Goal: Task Accomplishment & Management: Use online tool/utility

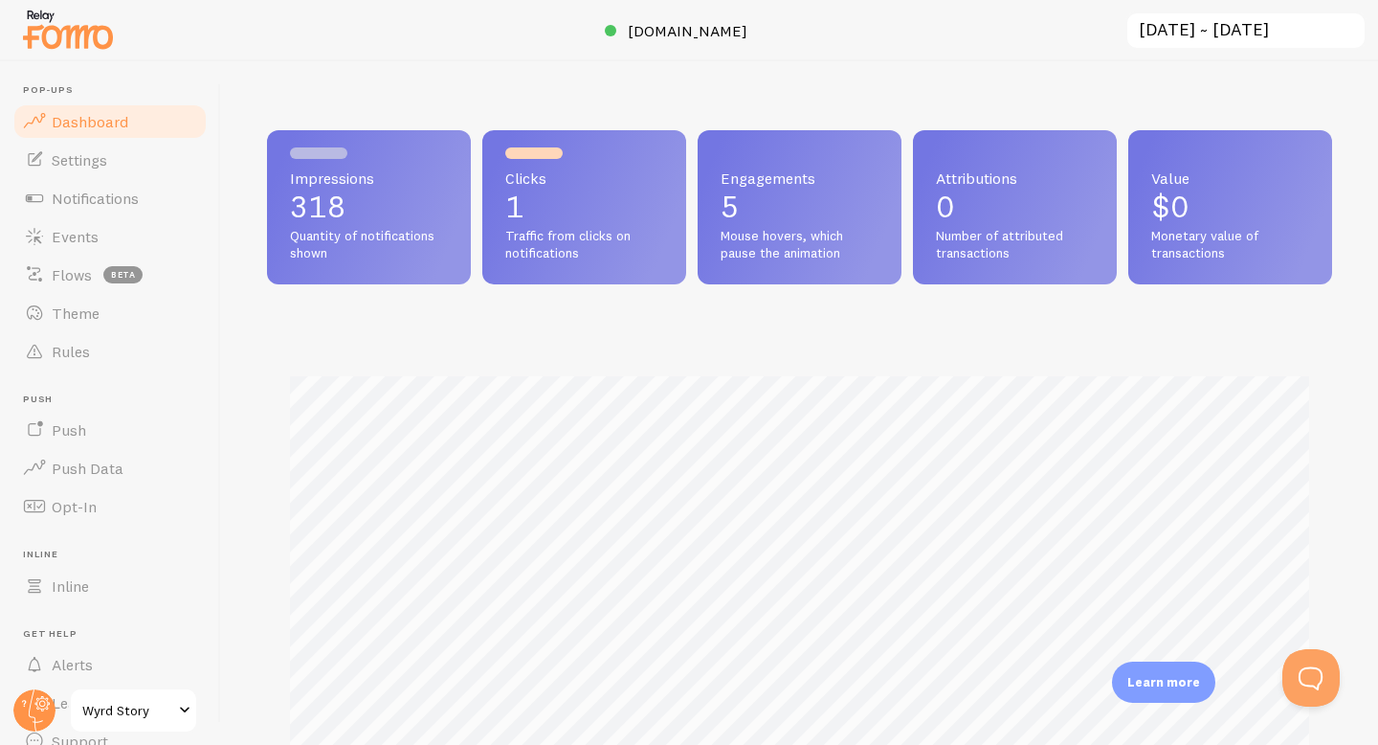
scroll to position [503, 1065]
click at [115, 356] on link "Rules" at bounding box center [109, 351] width 197 height 38
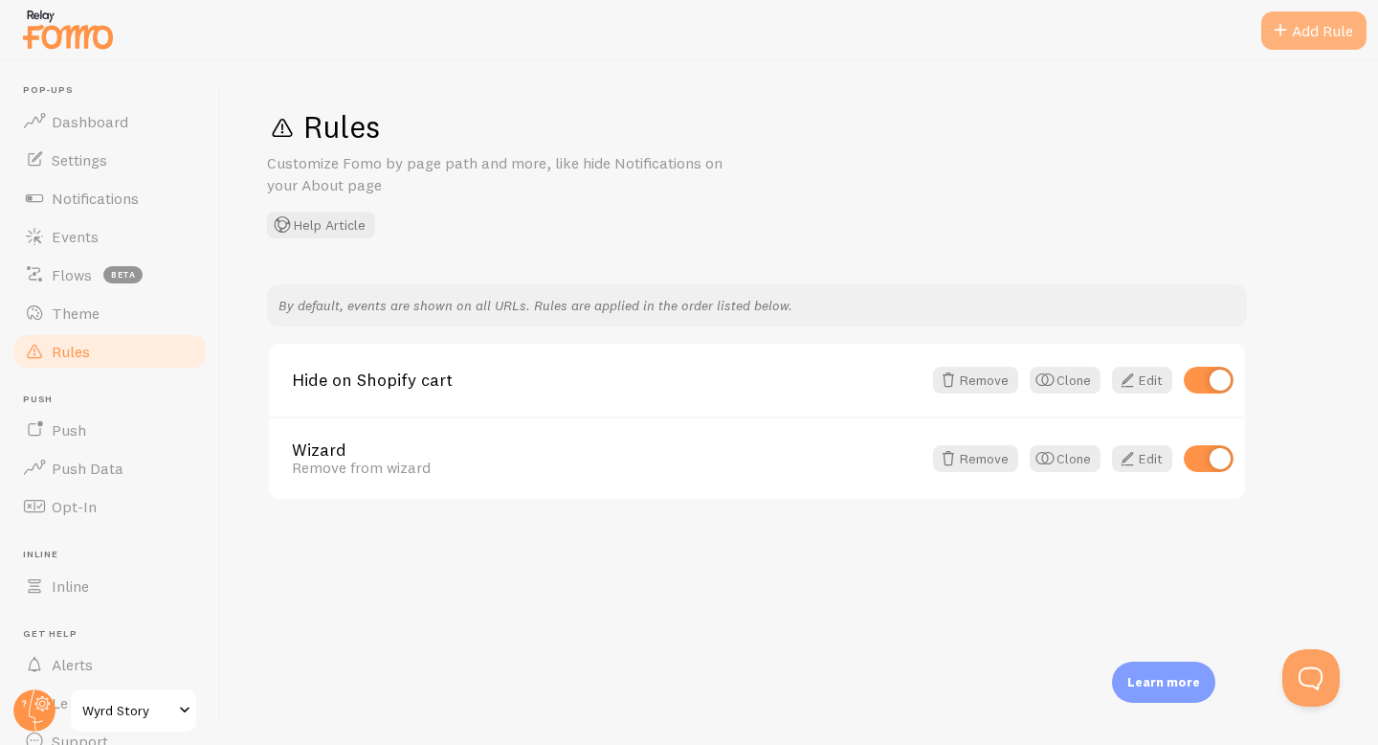
click at [1348, 37] on div "Add Rule" at bounding box center [1314, 30] width 105 height 38
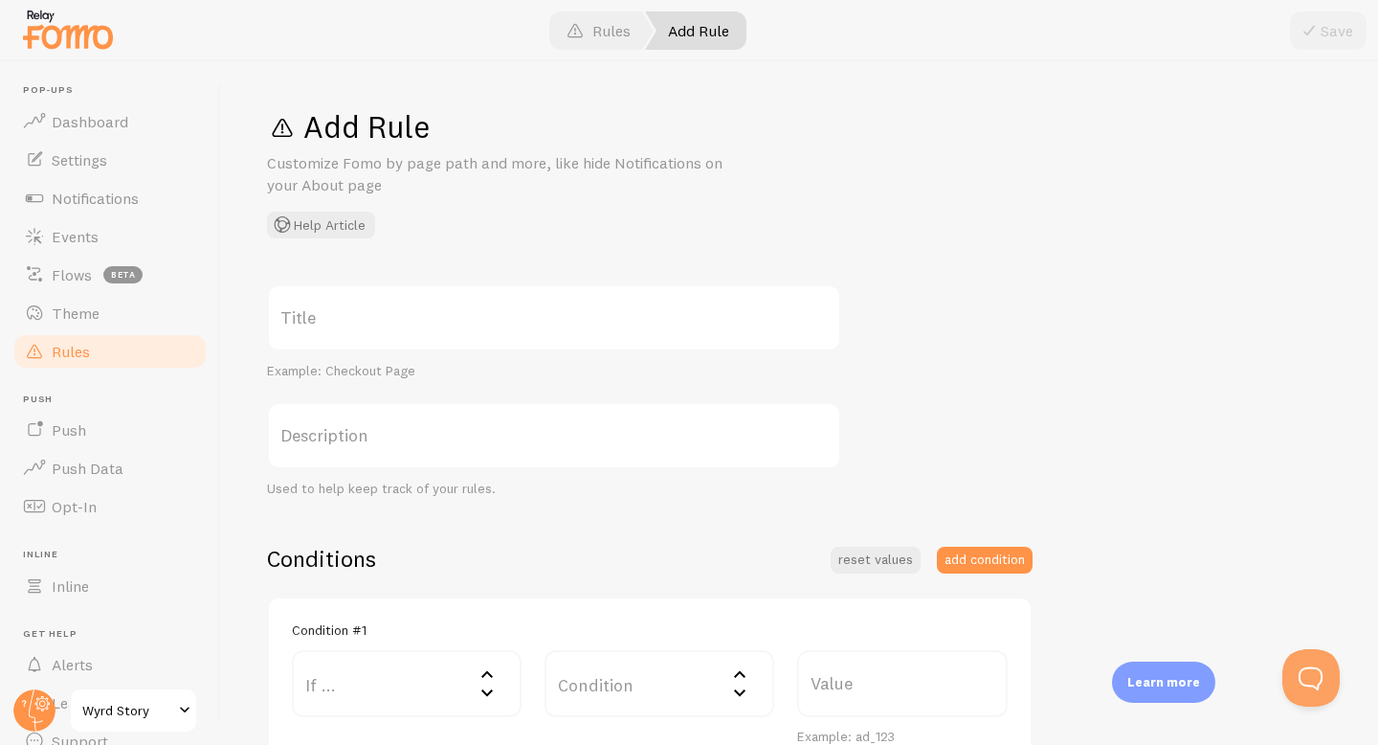
click at [649, 316] on label "Title" at bounding box center [554, 317] width 574 height 67
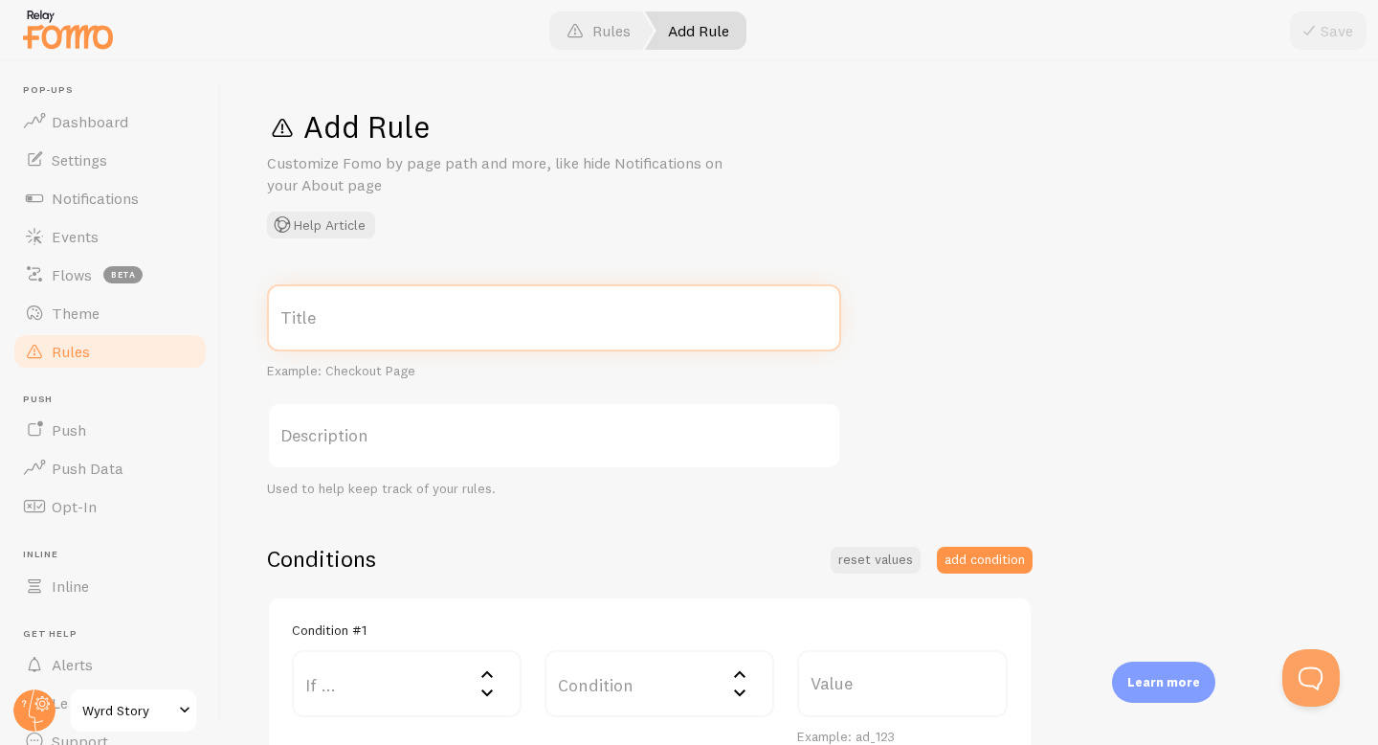
click at [649, 316] on input "Title" at bounding box center [554, 317] width 574 height 67
type input "not on checkout"
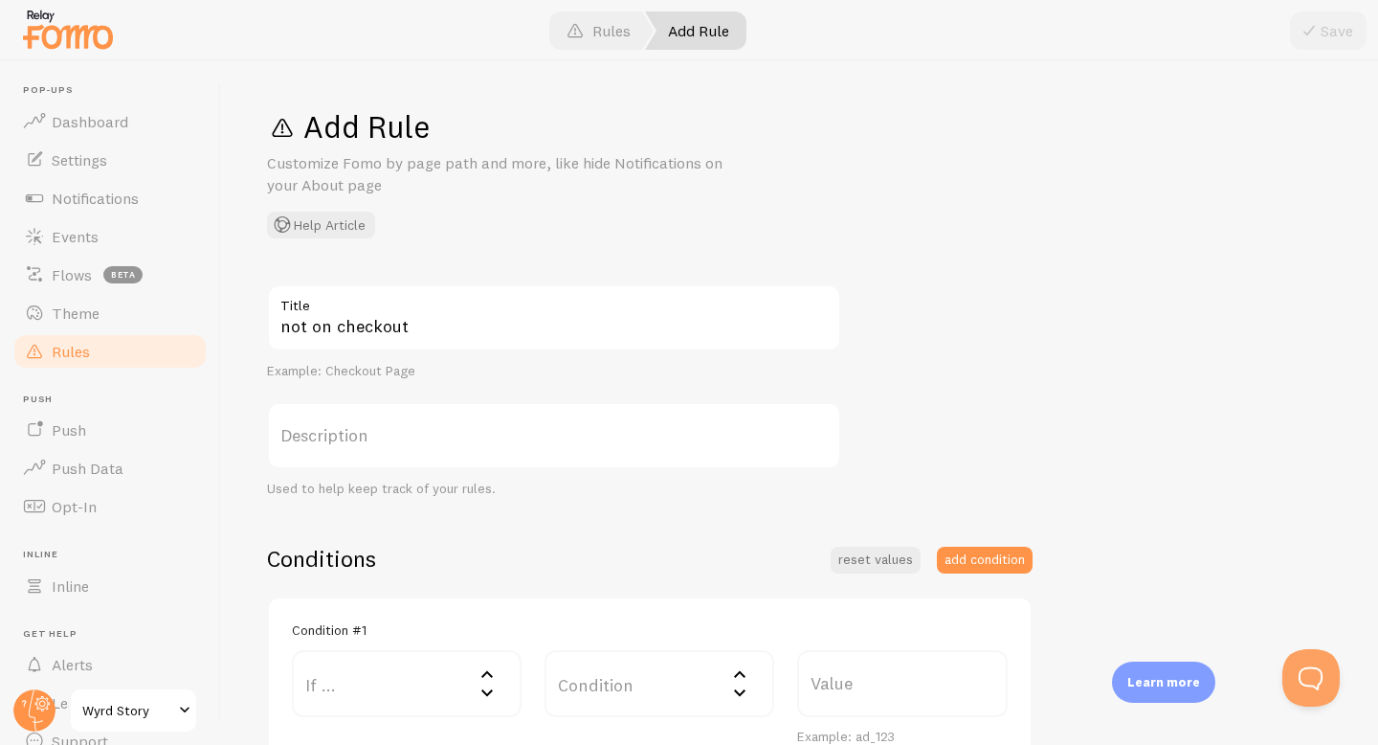
click at [495, 455] on label "Description" at bounding box center [554, 435] width 574 height 67
click at [495, 455] on input "Description" at bounding box center [554, 435] width 574 height 67
click at [494, 442] on label "Description" at bounding box center [554, 435] width 574 height 67
click at [494, 442] on input "Description" at bounding box center [554, 435] width 574 height 67
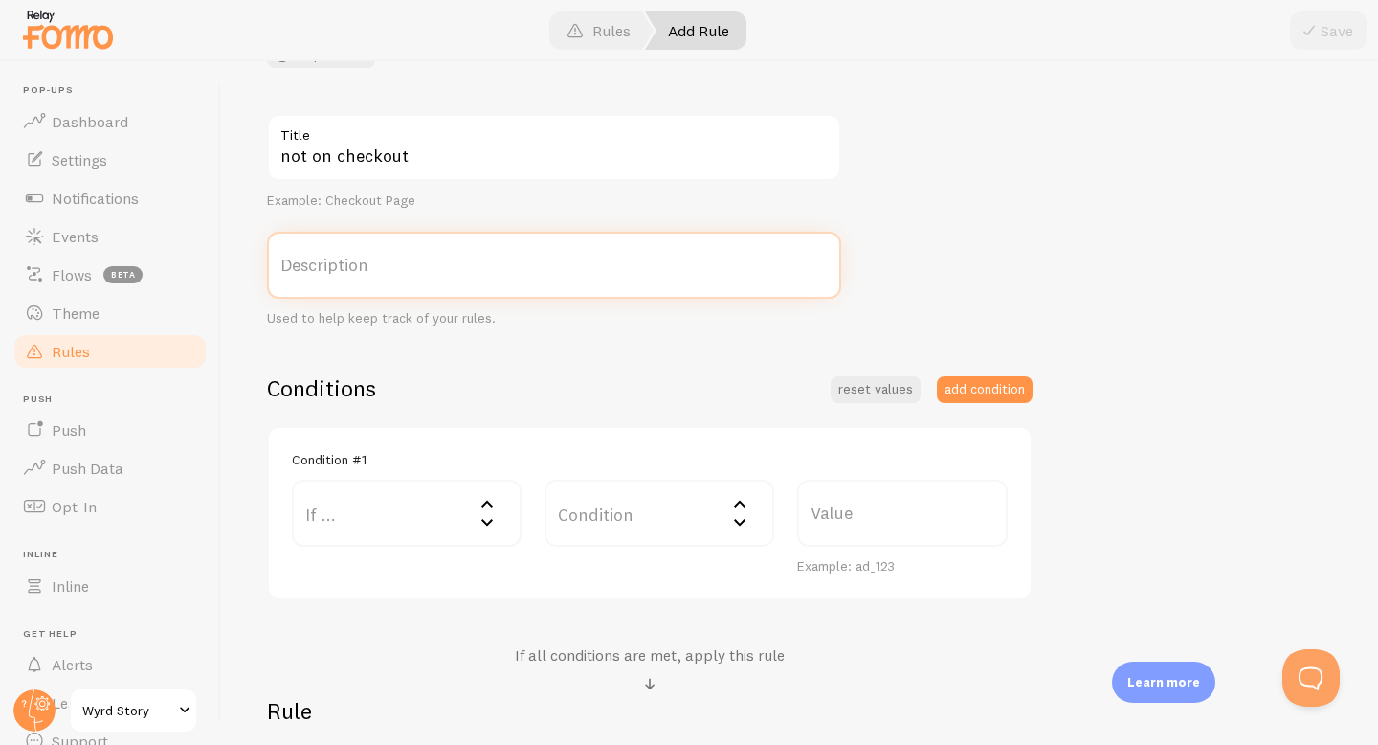
scroll to position [192, 0]
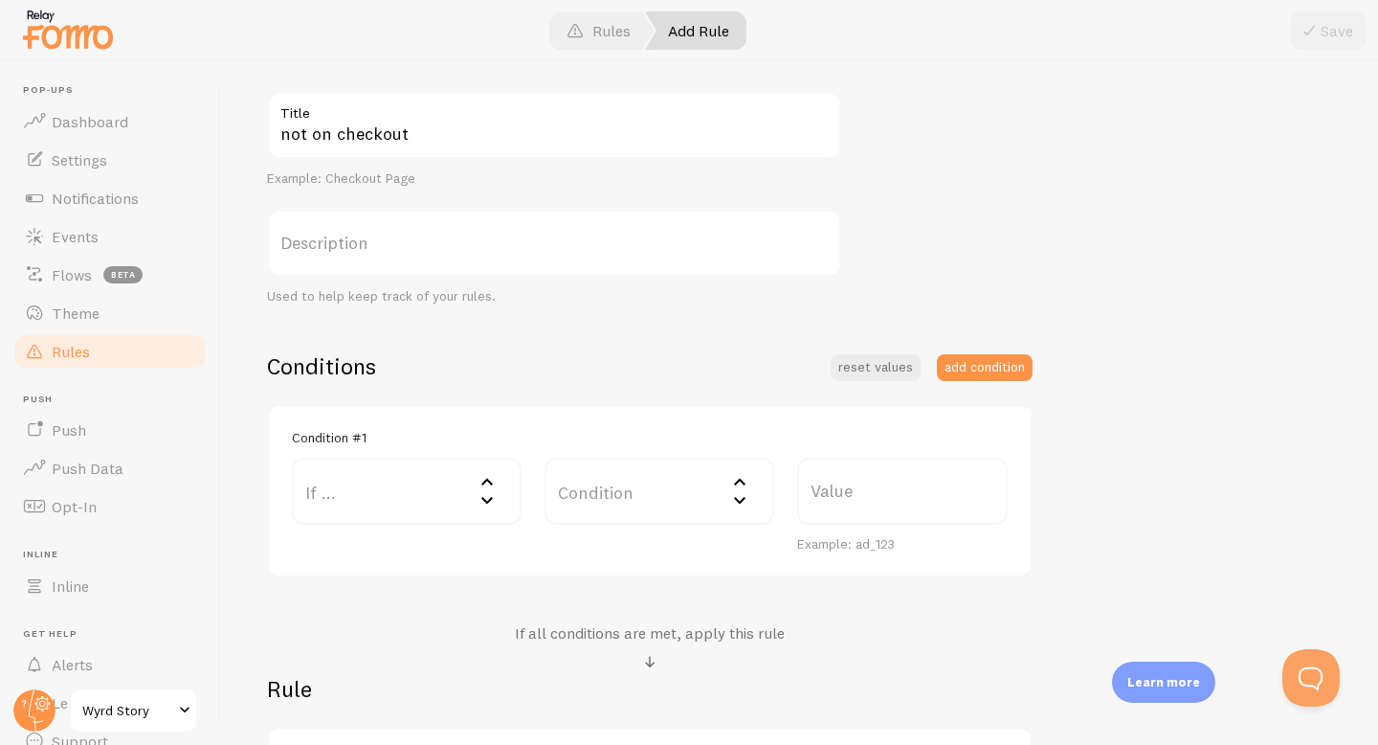
click at [386, 475] on label "If ..." at bounding box center [407, 491] width 230 height 67
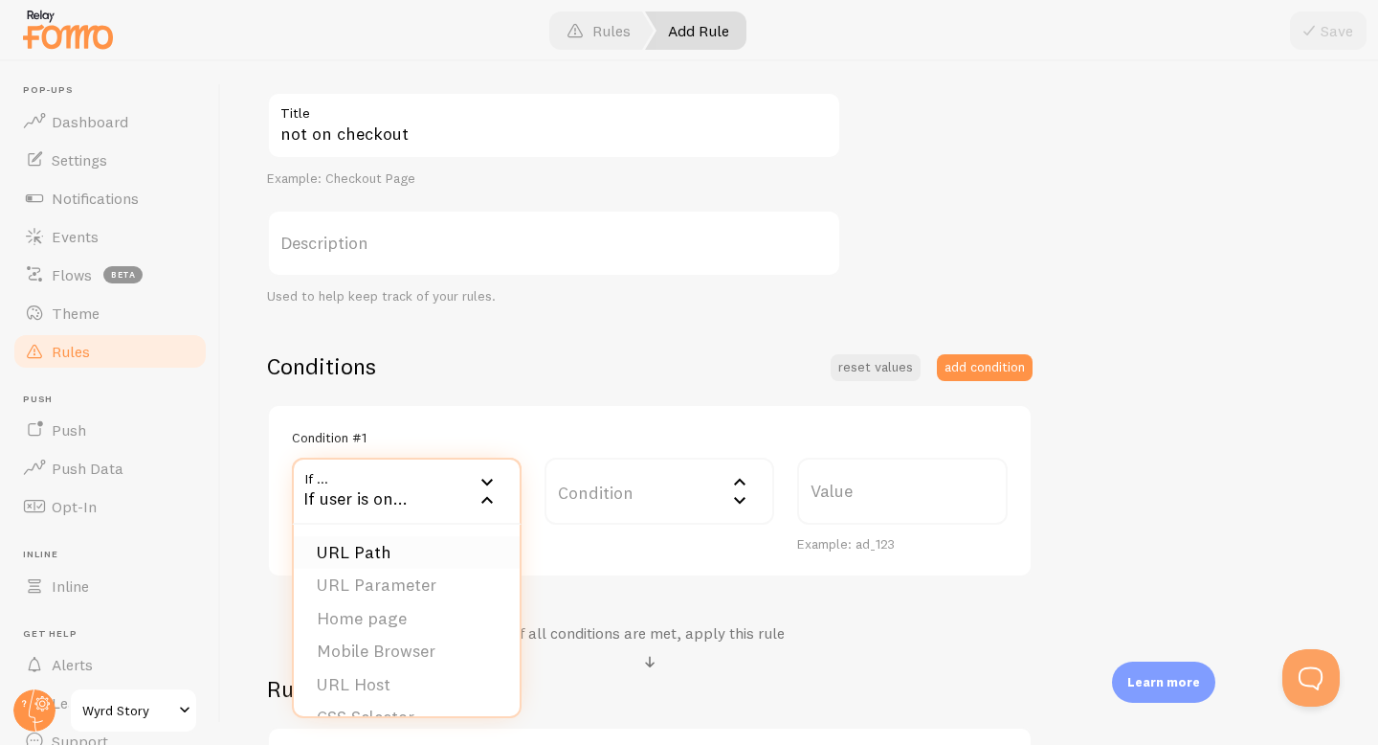
click at [441, 549] on li "URL Path" at bounding box center [407, 553] width 226 height 34
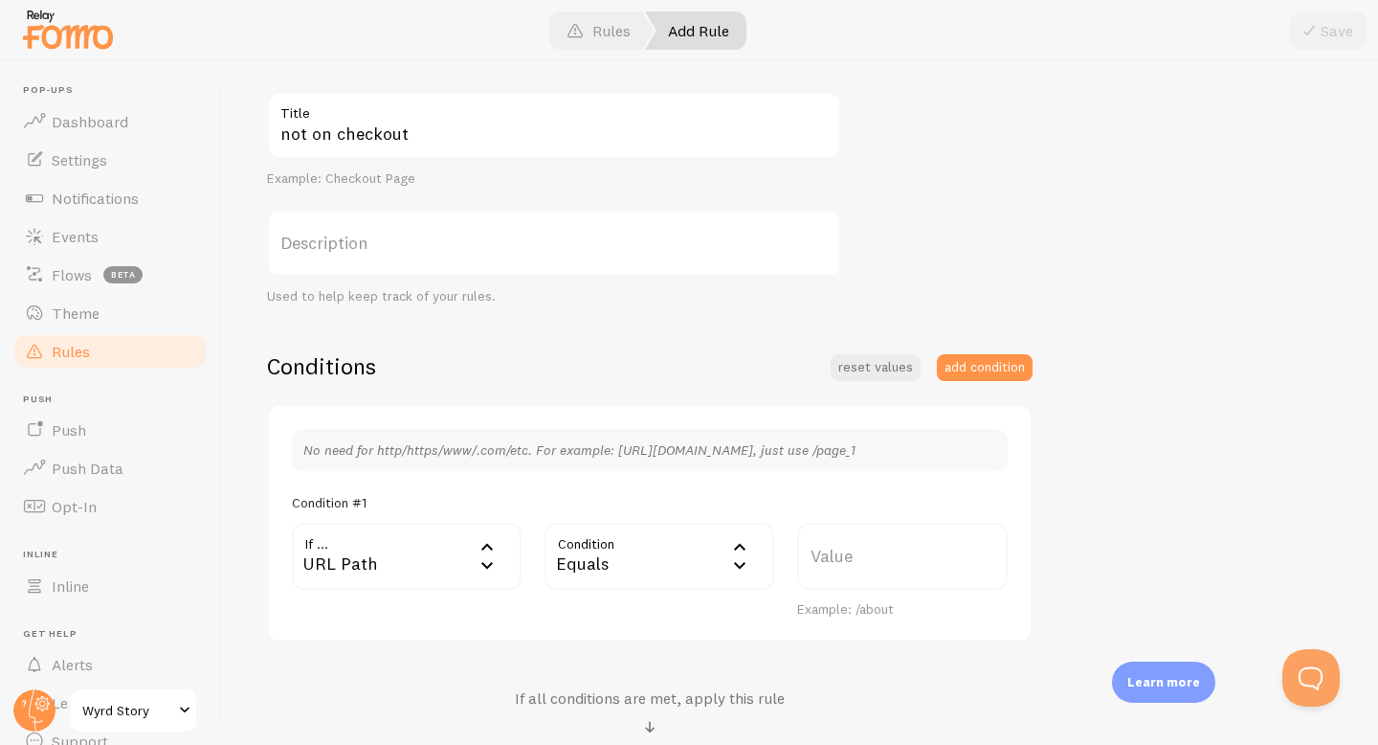
click at [671, 558] on div "Equals" at bounding box center [660, 556] width 230 height 67
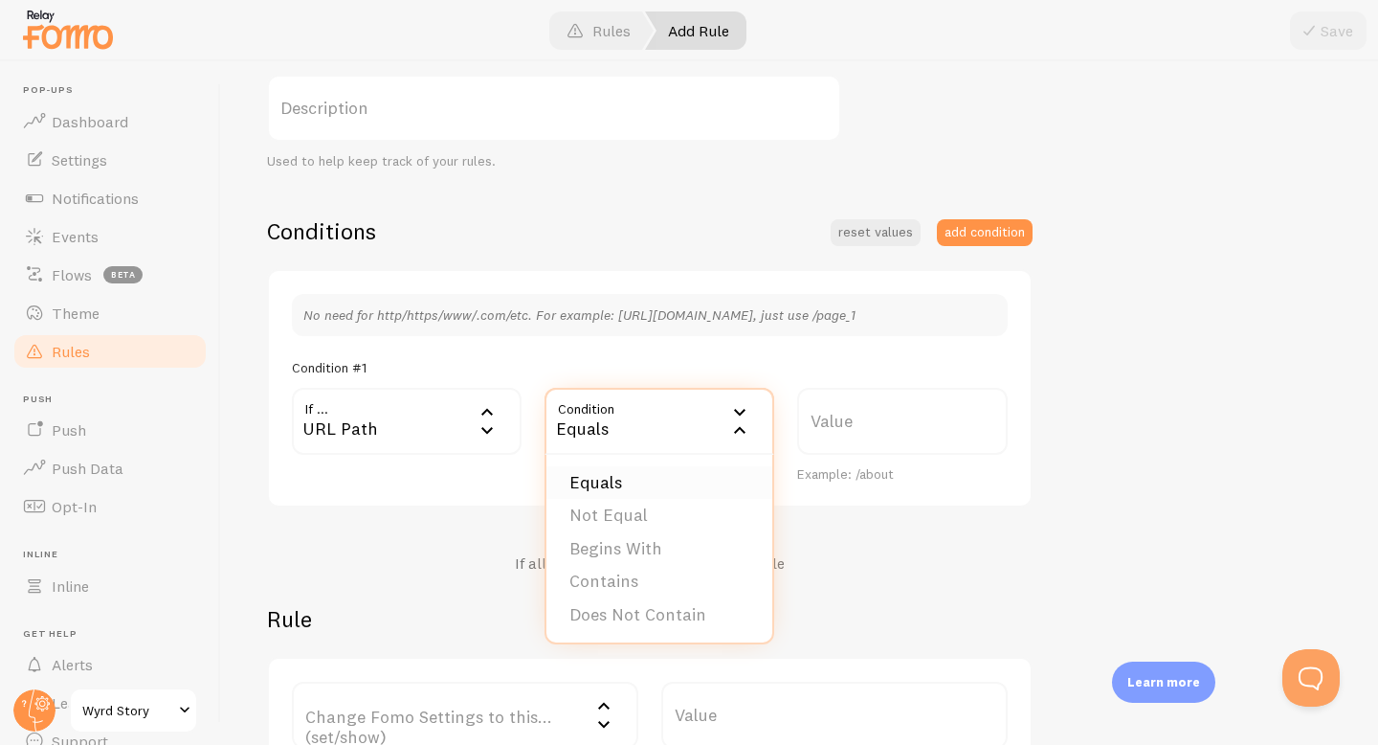
scroll to position [345, 0]
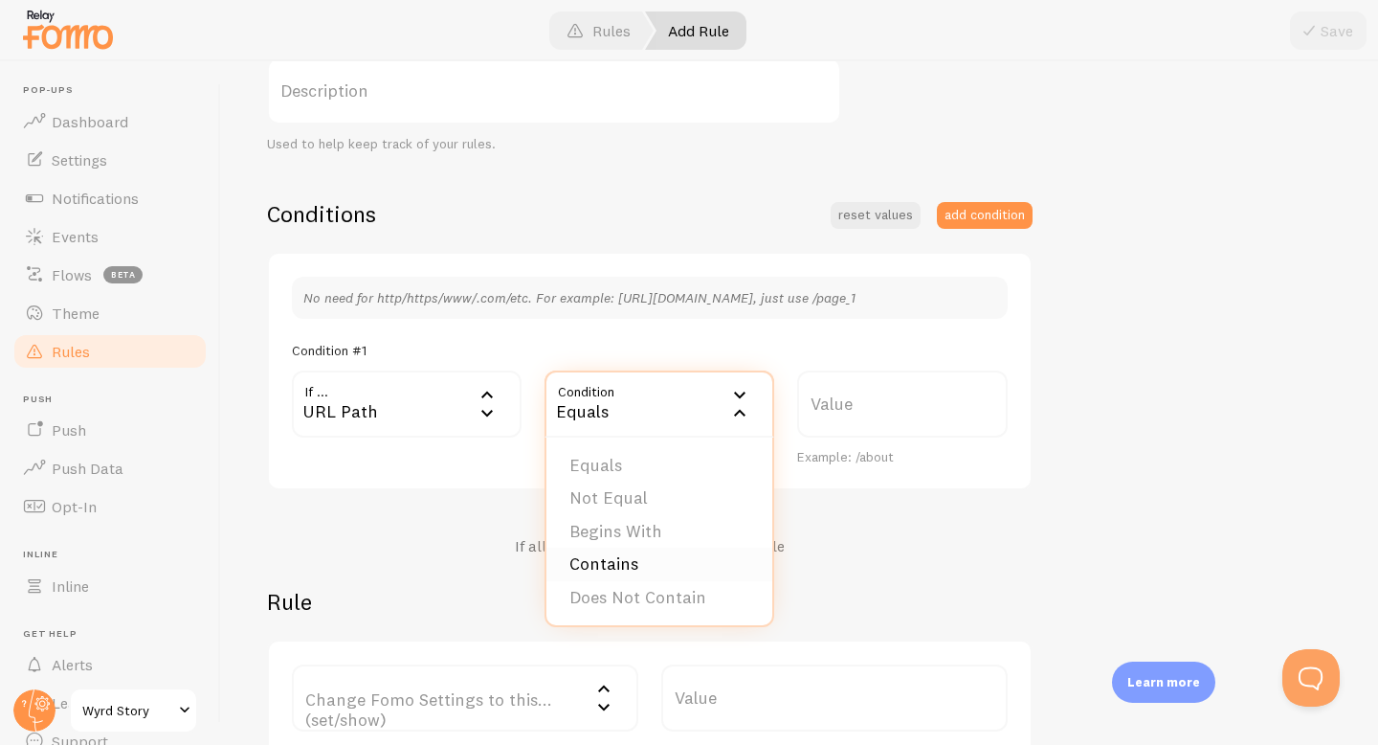
click at [674, 560] on li "Contains" at bounding box center [660, 565] width 226 height 34
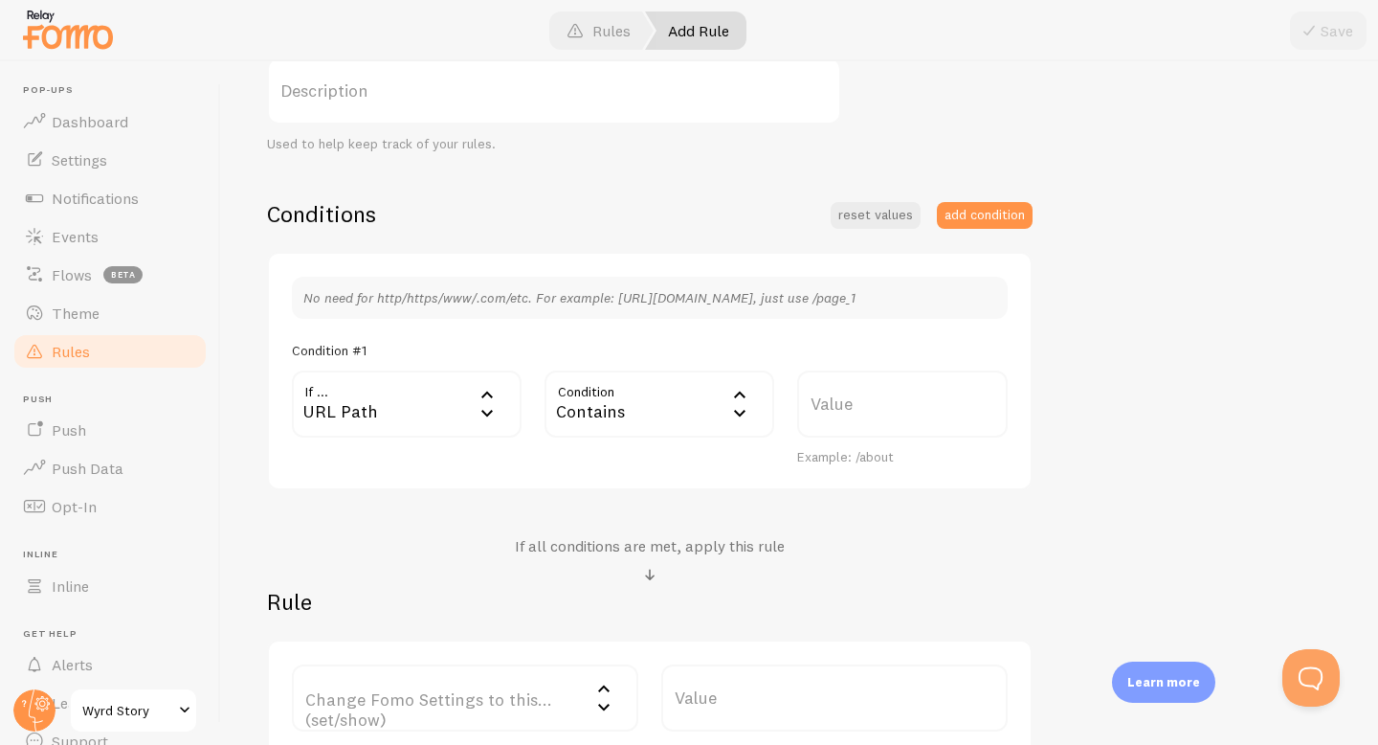
click at [860, 393] on label "Value" at bounding box center [902, 403] width 211 height 67
click at [860, 393] on input "Value" at bounding box center [902, 403] width 211 height 67
type input "checkout"
click at [1125, 346] on div "not on checkout Title Example: Checkout Page Description Used to help keep trac…" at bounding box center [799, 348] width 1065 height 817
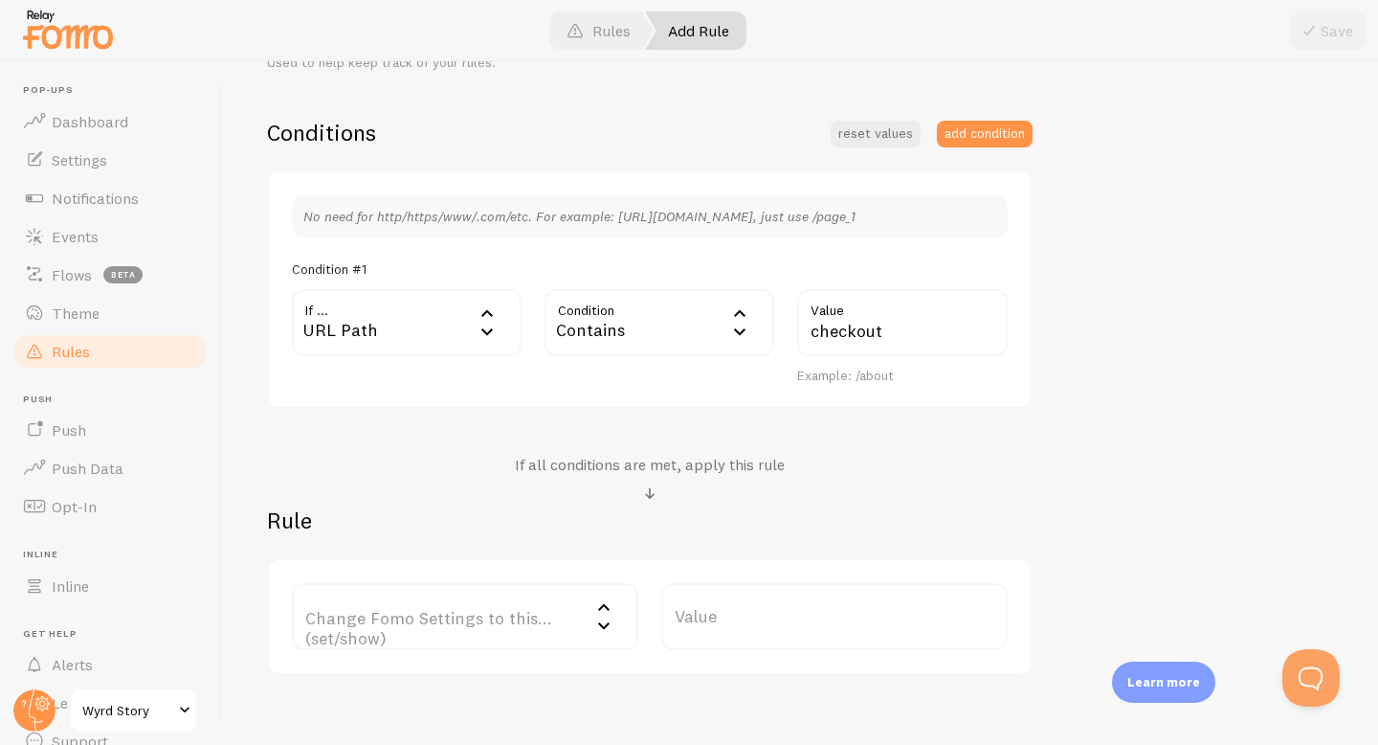
scroll to position [524, 0]
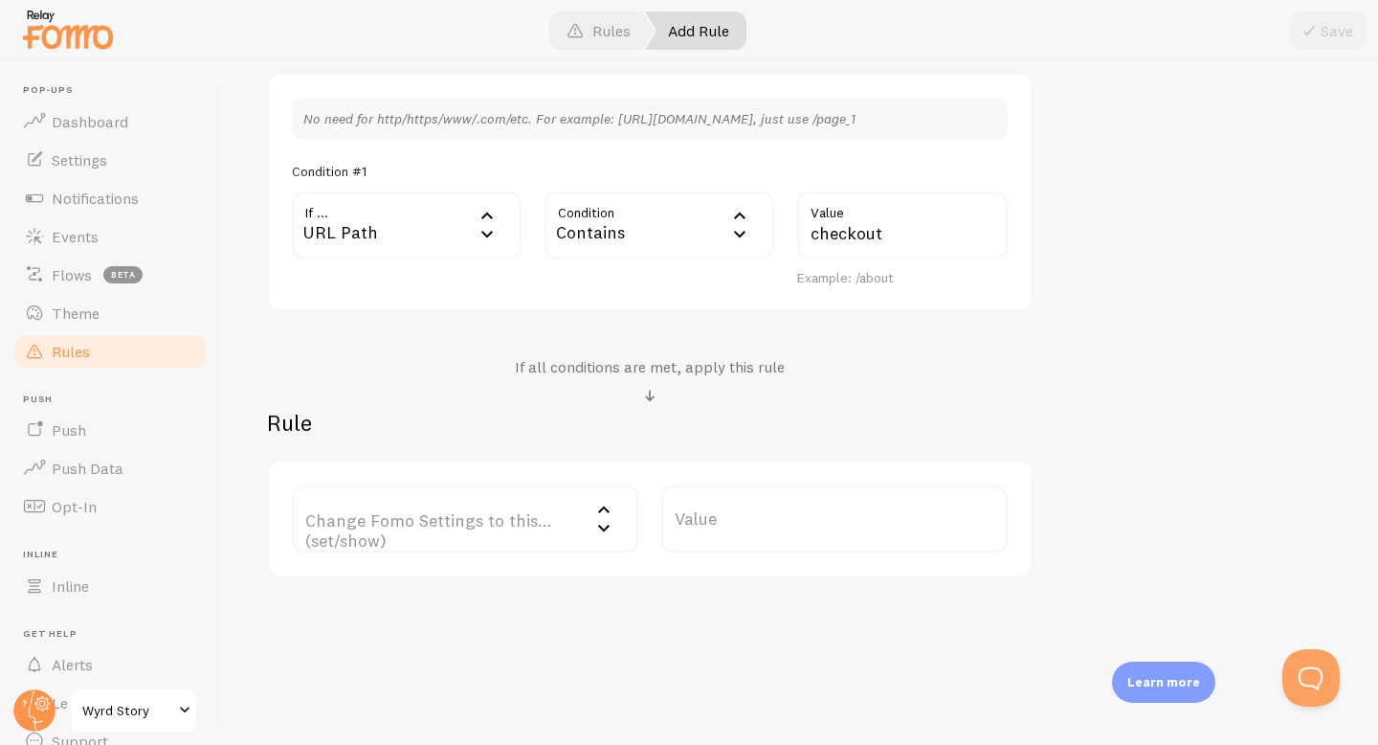
click at [545, 527] on label "Change Fomo Settings to this... (set/show)" at bounding box center [465, 518] width 347 height 67
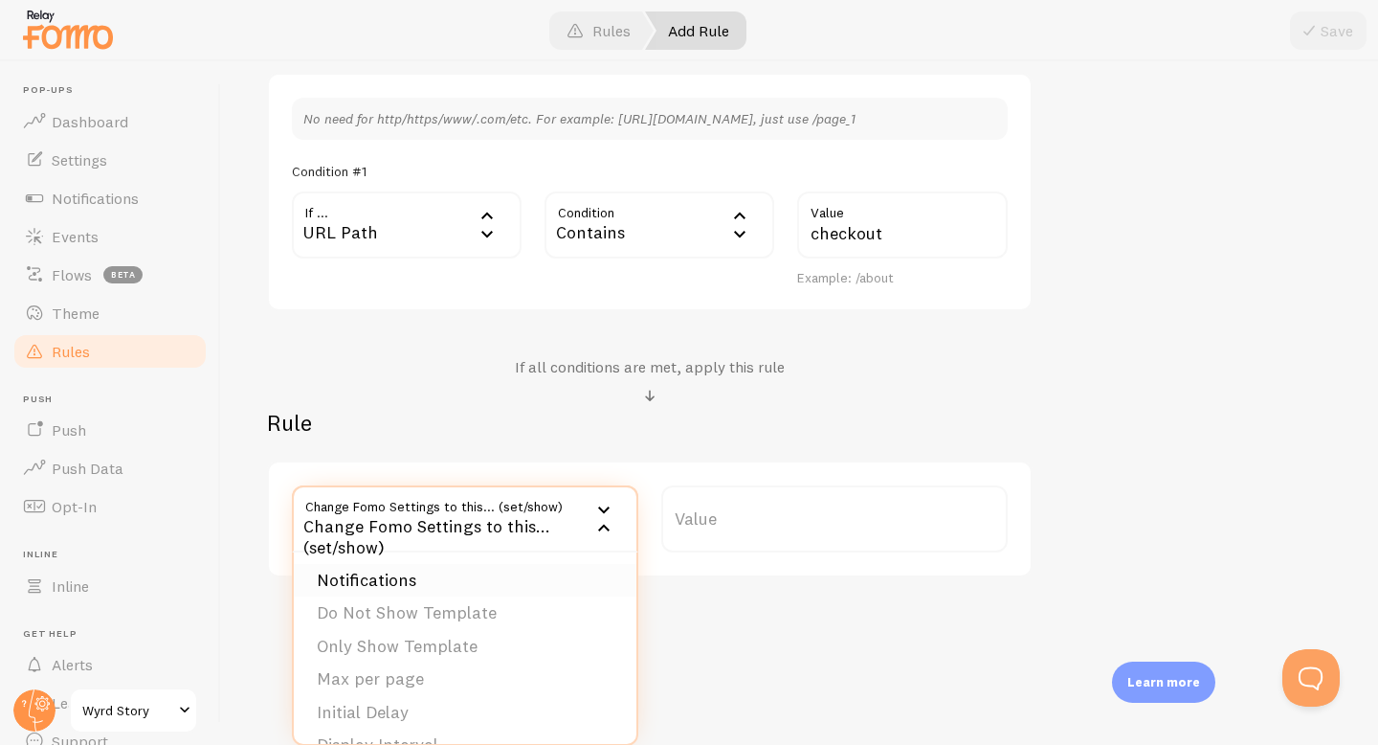
click at [526, 567] on li "Notifications" at bounding box center [465, 581] width 343 height 34
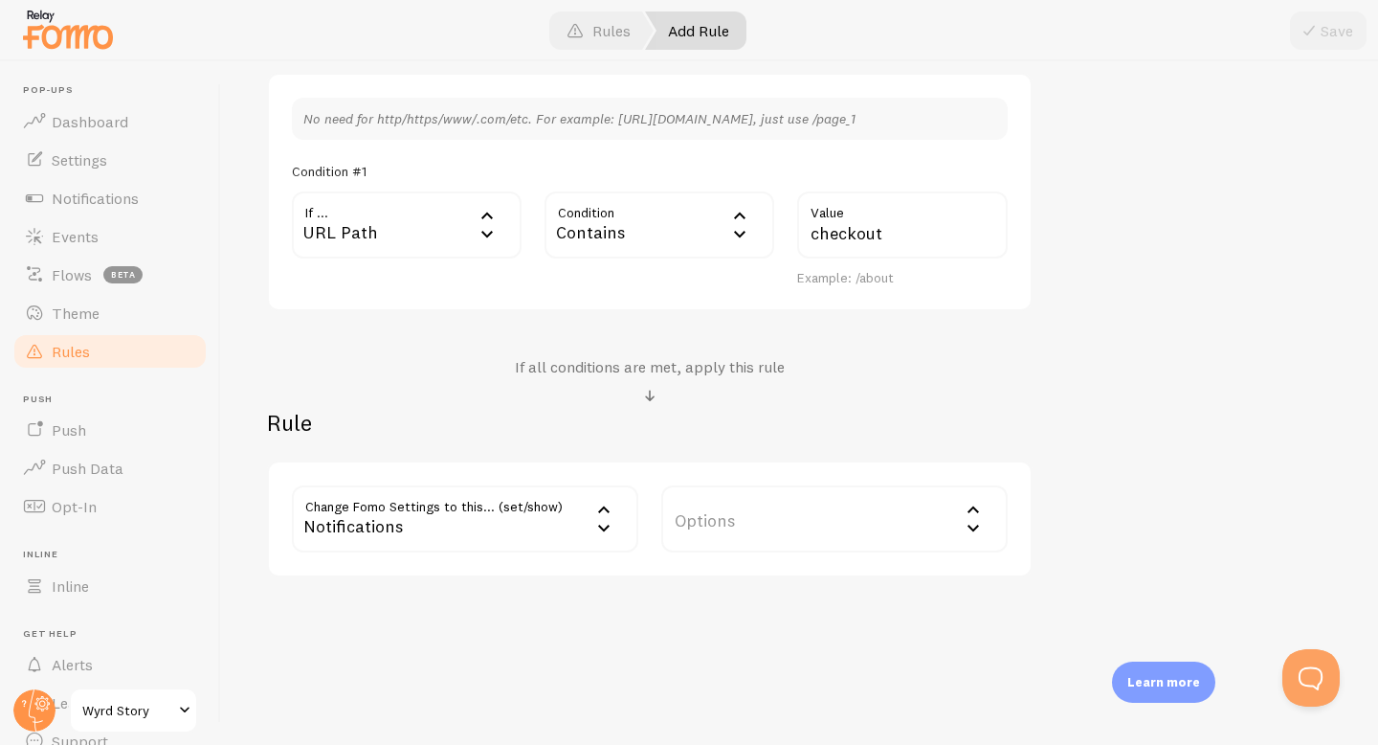
click at [834, 530] on label "Options" at bounding box center [834, 518] width 347 height 67
click at [833, 579] on li "Hide Fomo" at bounding box center [834, 581] width 343 height 34
click at [1339, 51] on div at bounding box center [689, 30] width 1378 height 61
click at [1330, 38] on button "Save" at bounding box center [1328, 30] width 77 height 38
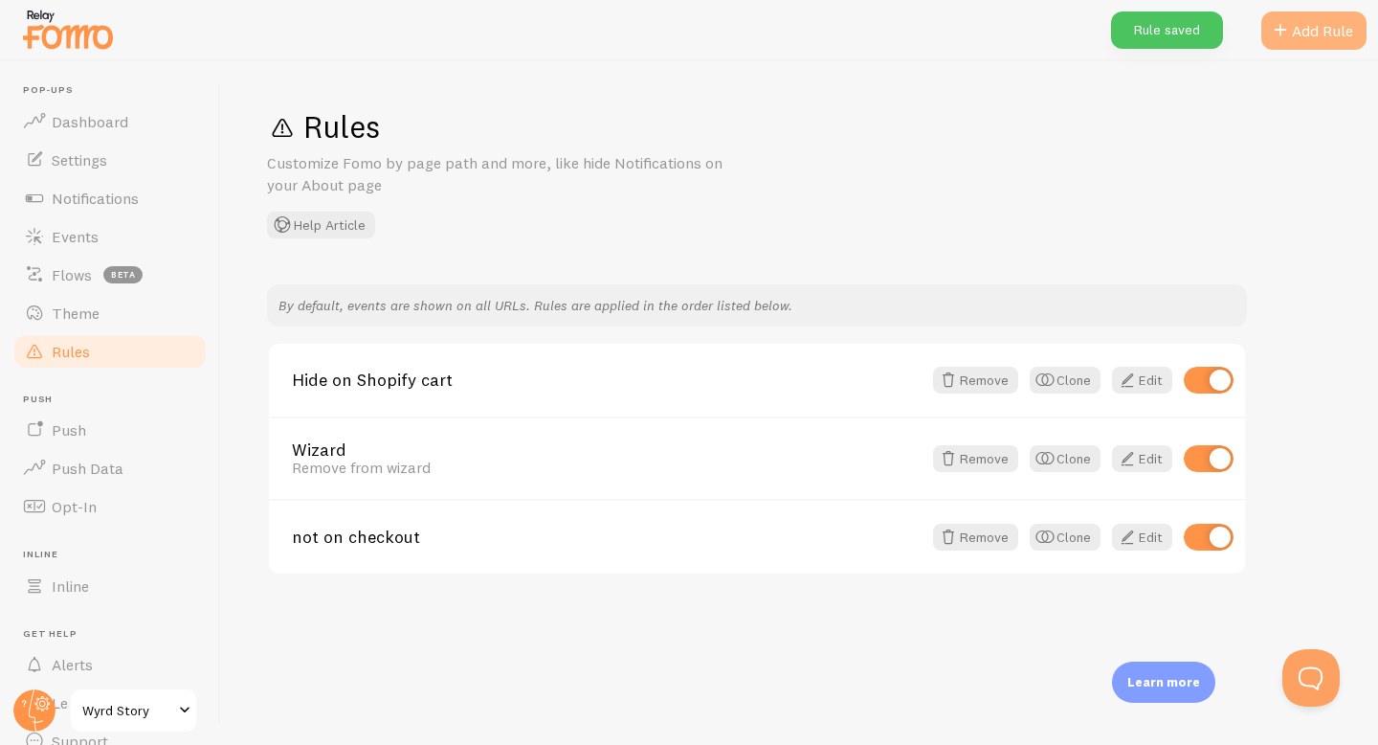
click at [1304, 33] on div "Add Rule" at bounding box center [1314, 30] width 105 height 38
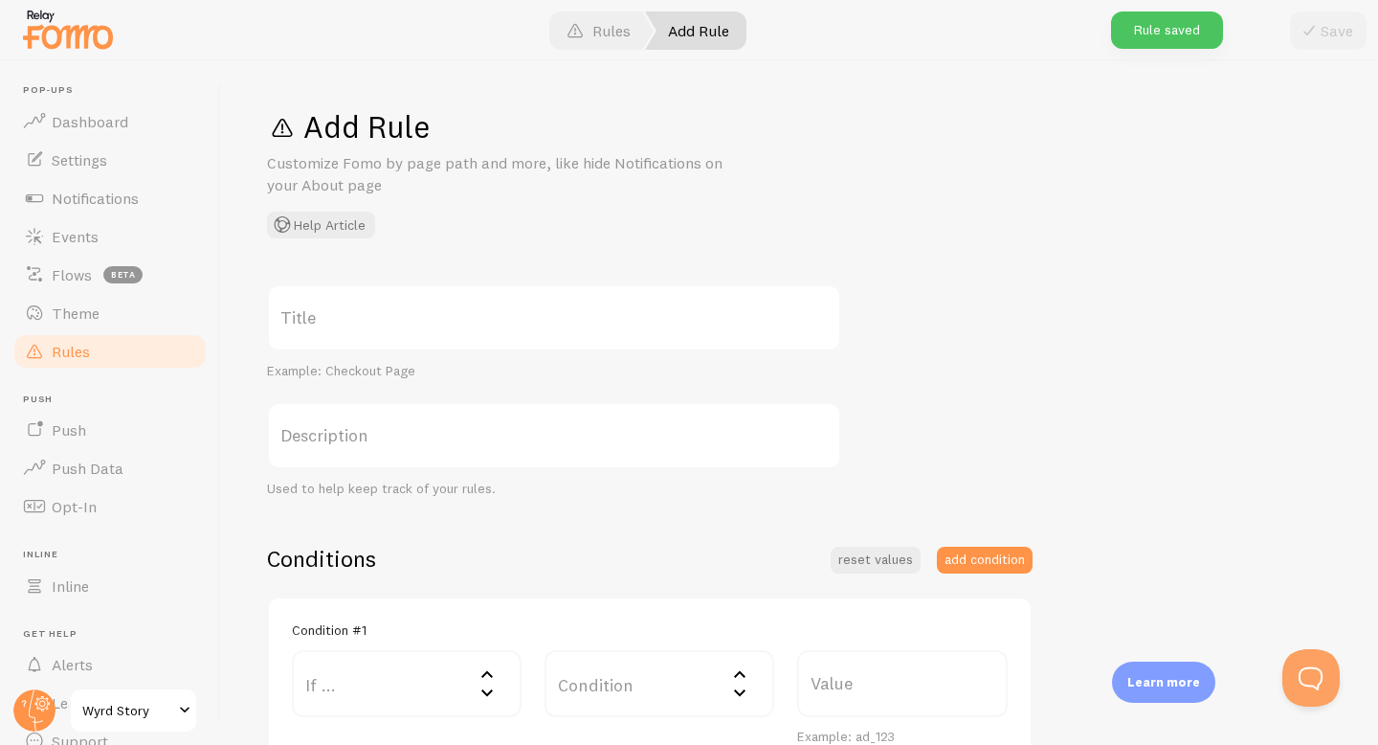
click at [537, 329] on label "Title" at bounding box center [554, 317] width 574 height 67
click at [537, 329] on input "Title" at bounding box center [554, 317] width 574 height 67
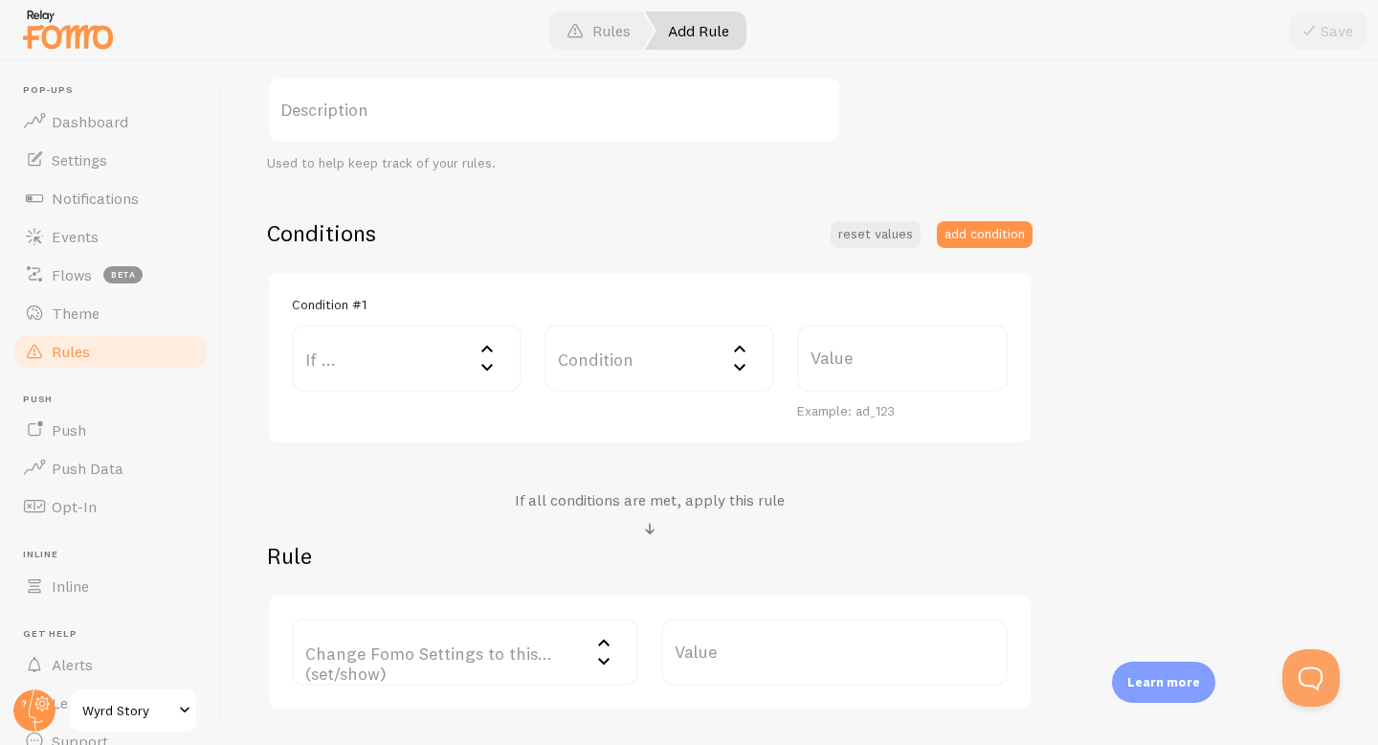
scroll to position [272, 0]
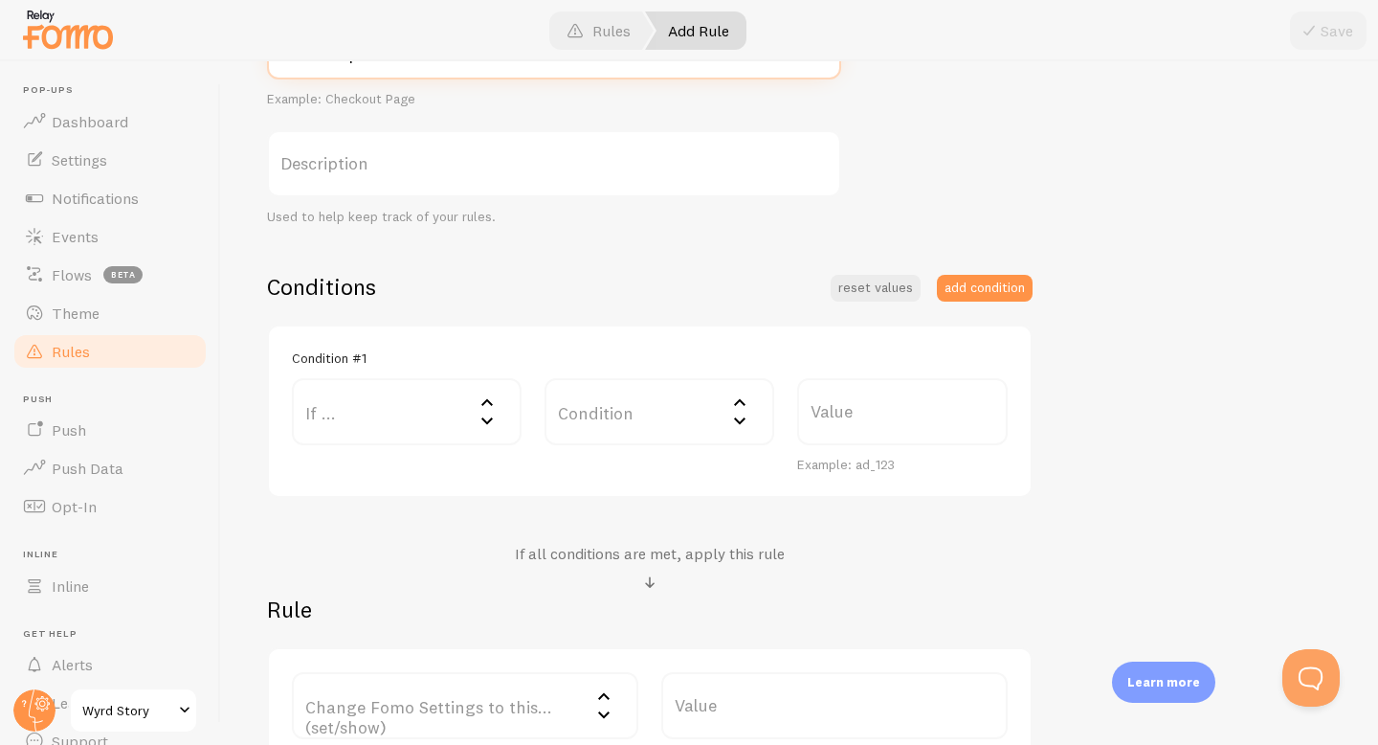
type input "Not on uploads"
click at [659, 203] on div "Description Used to help keep track of your rules." at bounding box center [554, 178] width 574 height 96
click at [431, 416] on label "If ..." at bounding box center [407, 411] width 230 height 67
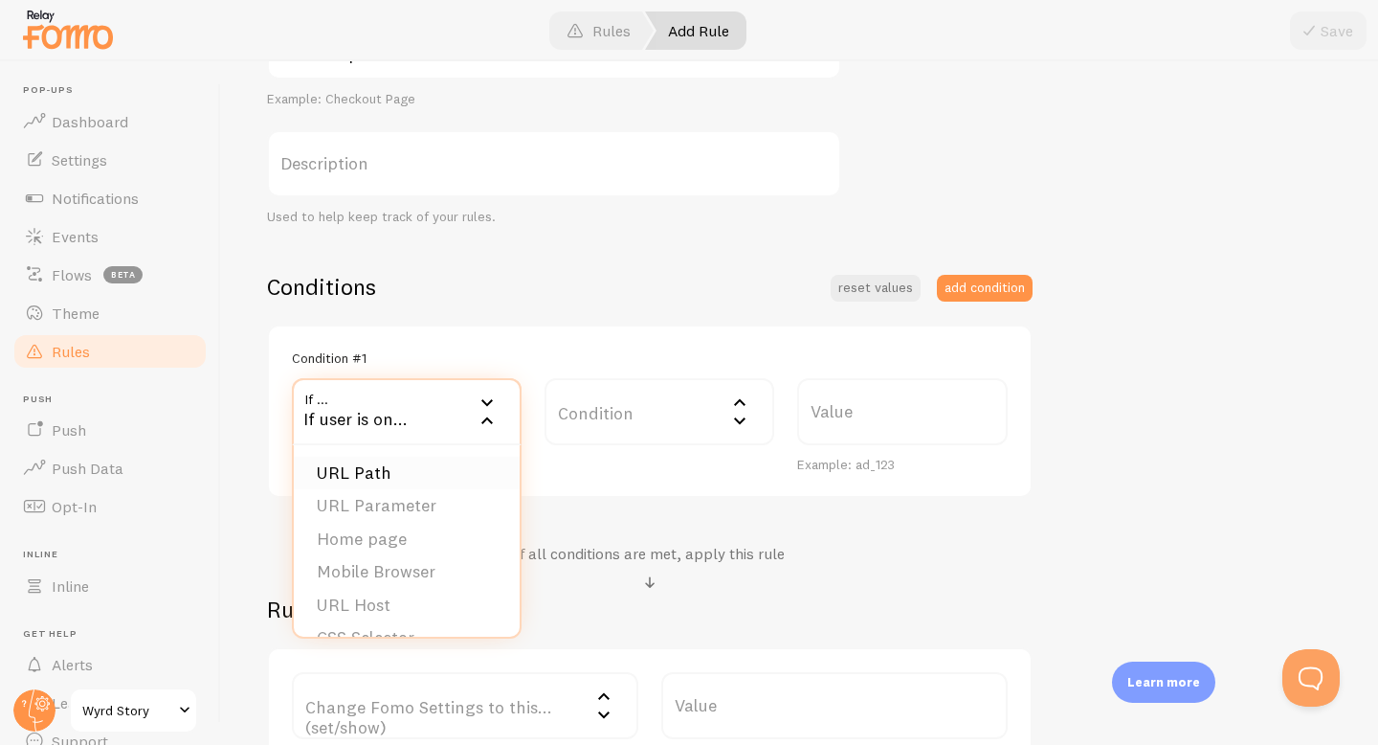
click at [435, 471] on li "URL Path" at bounding box center [407, 474] width 226 height 34
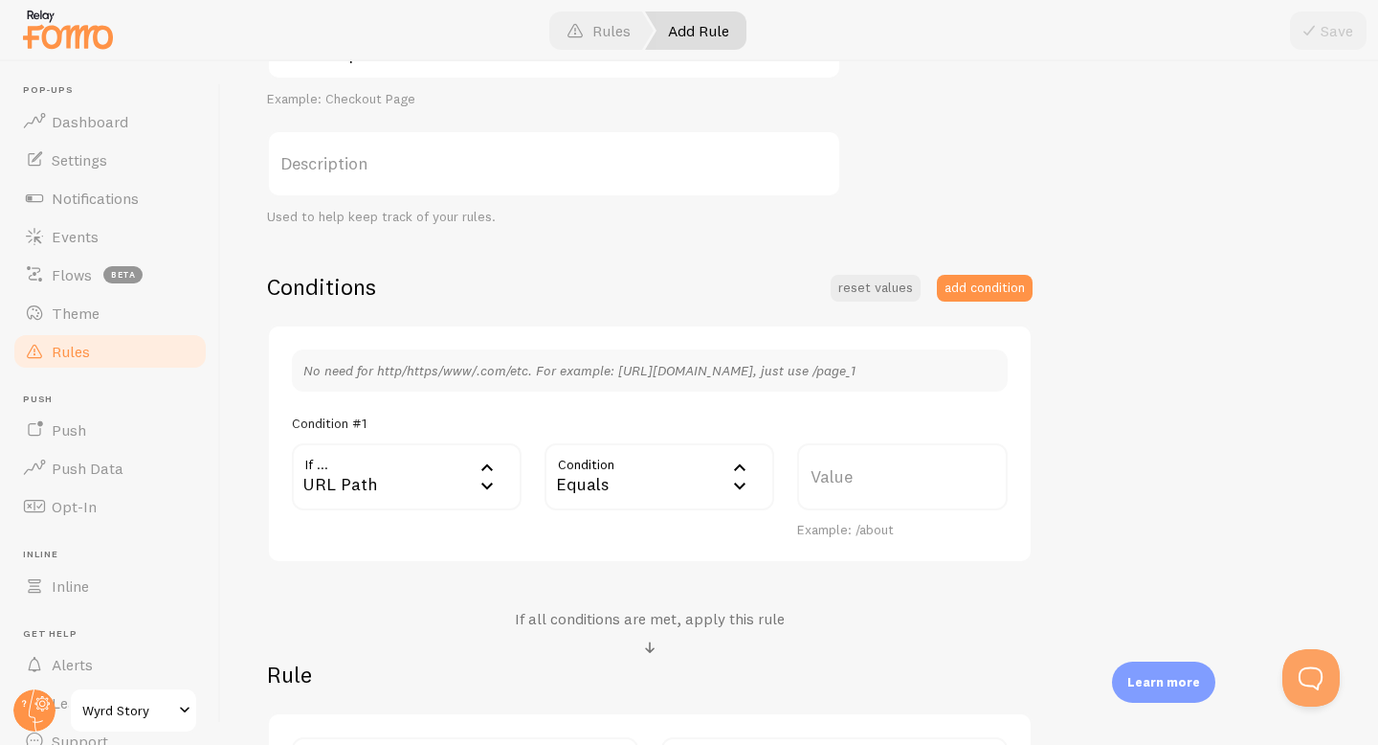
click at [617, 491] on div "Equals" at bounding box center [660, 476] width 230 height 67
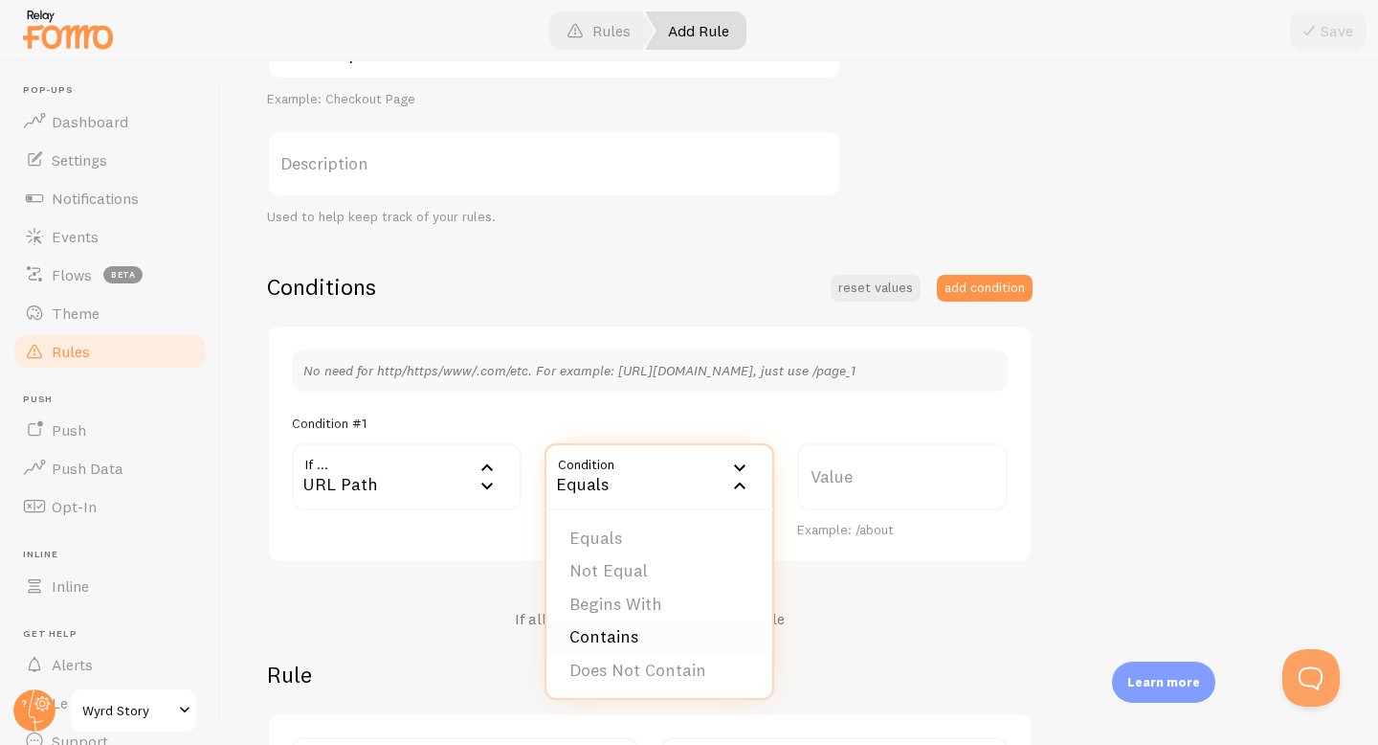
click at [649, 633] on li "Contains" at bounding box center [660, 637] width 226 height 34
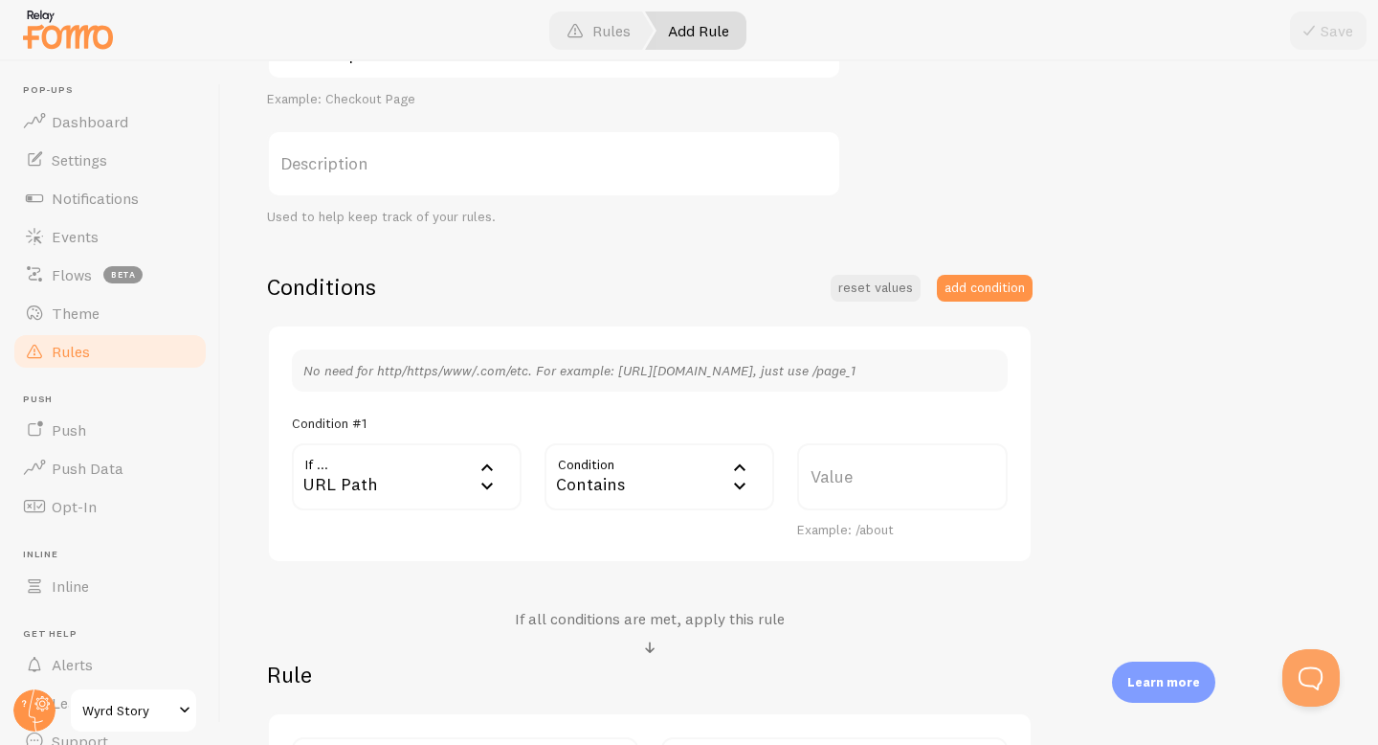
click at [908, 482] on label "Value" at bounding box center [902, 476] width 211 height 67
click at [908, 482] on input "Value" at bounding box center [902, 476] width 211 height 67
type input "upload"
click at [1171, 425] on div "Not on uploads Title Example: Checkout Page Description Used to help keep track…" at bounding box center [799, 420] width 1065 height 817
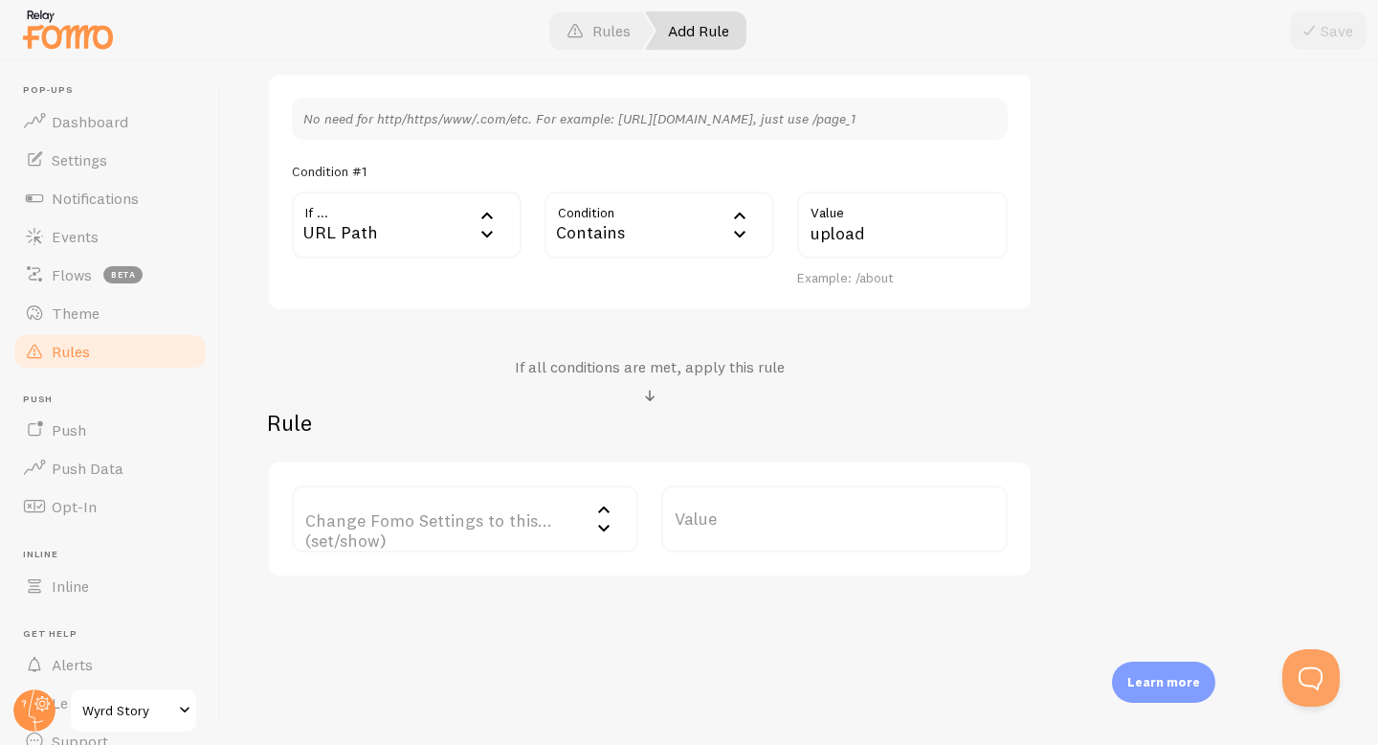
click at [568, 533] on label "Change Fomo Settings to this... (set/show)" at bounding box center [465, 518] width 347 height 67
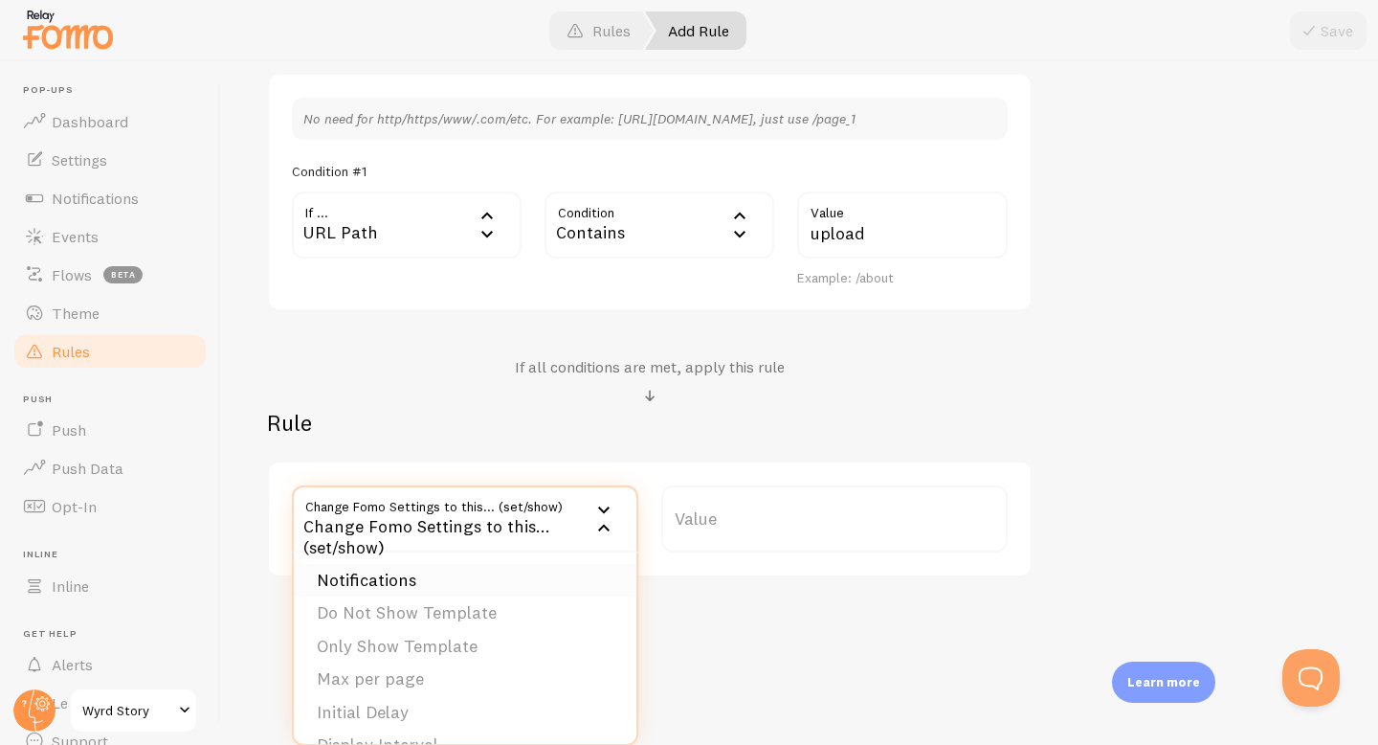
click at [549, 571] on li "Notifications" at bounding box center [465, 581] width 343 height 34
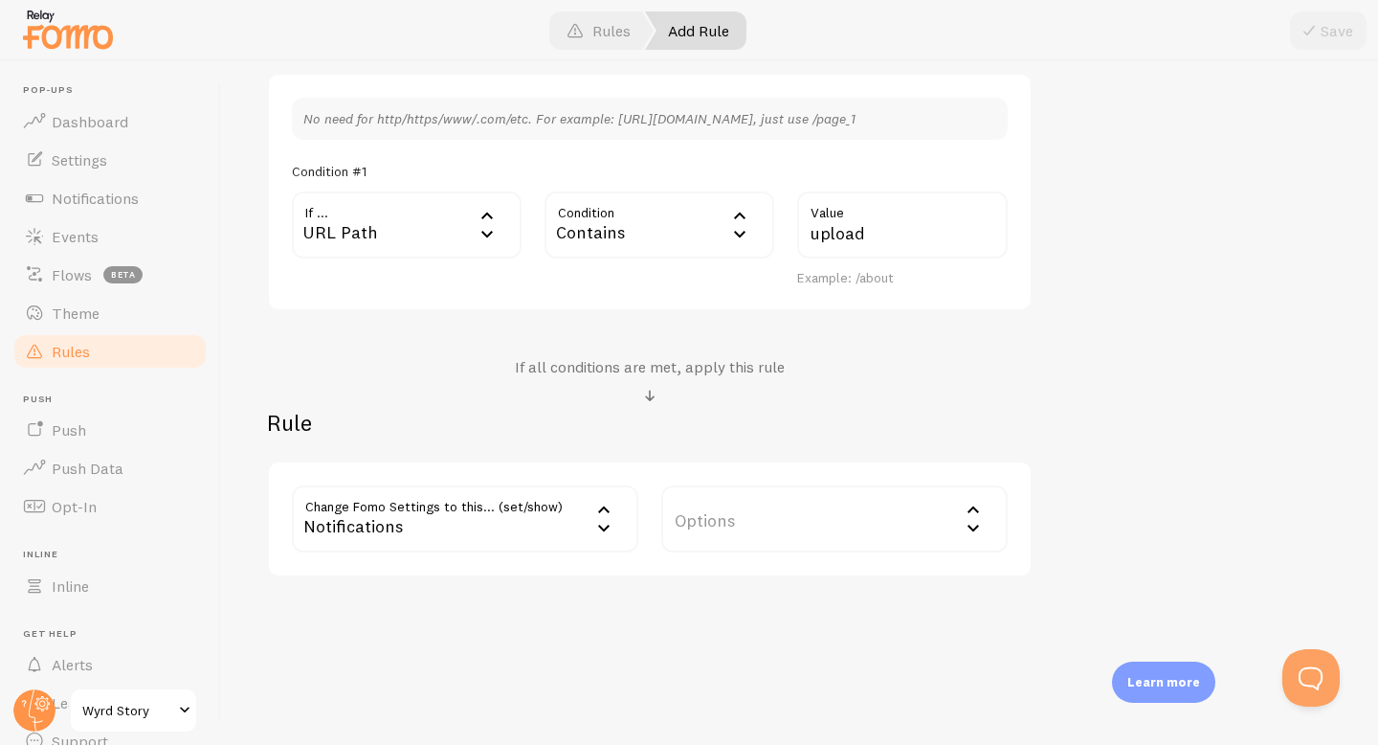
click at [766, 544] on label "Options" at bounding box center [834, 518] width 347 height 67
click at [768, 575] on li "Hide Fomo" at bounding box center [834, 581] width 343 height 34
click at [1183, 436] on div "Not on uploads Title Example: Checkout Page Description Used to help keep track…" at bounding box center [799, 169] width 1065 height 817
click at [1327, 12] on button "Save" at bounding box center [1328, 30] width 77 height 38
